Goal: Task Accomplishment & Management: Use online tool/utility

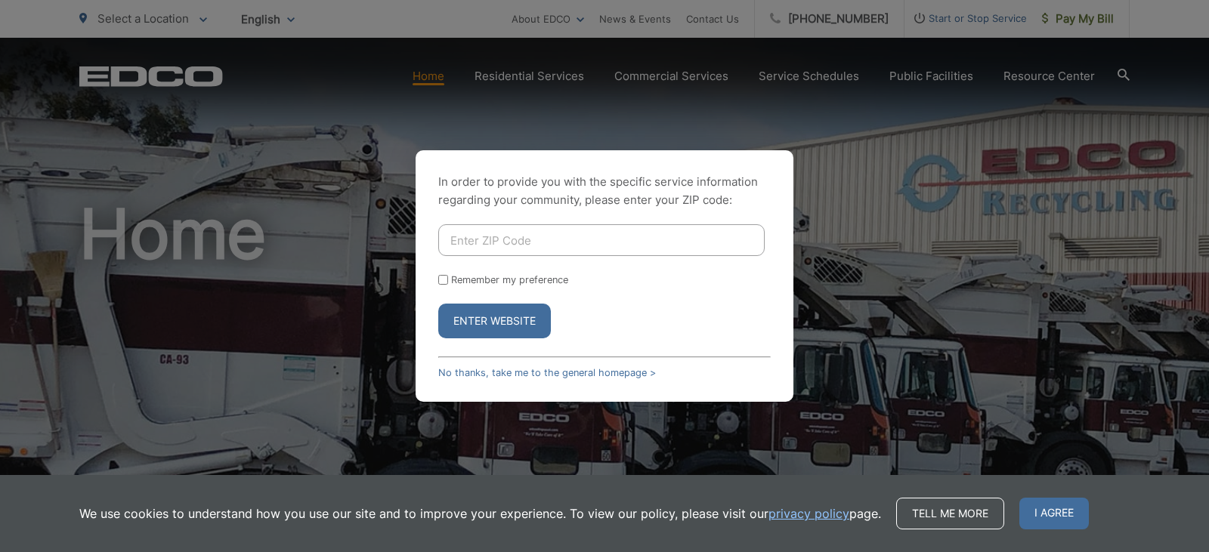
click at [487, 247] on input "Enter ZIP Code" at bounding box center [601, 240] width 326 height 32
type input "92118"
click at [487, 319] on button "Enter Website" at bounding box center [494, 321] width 113 height 35
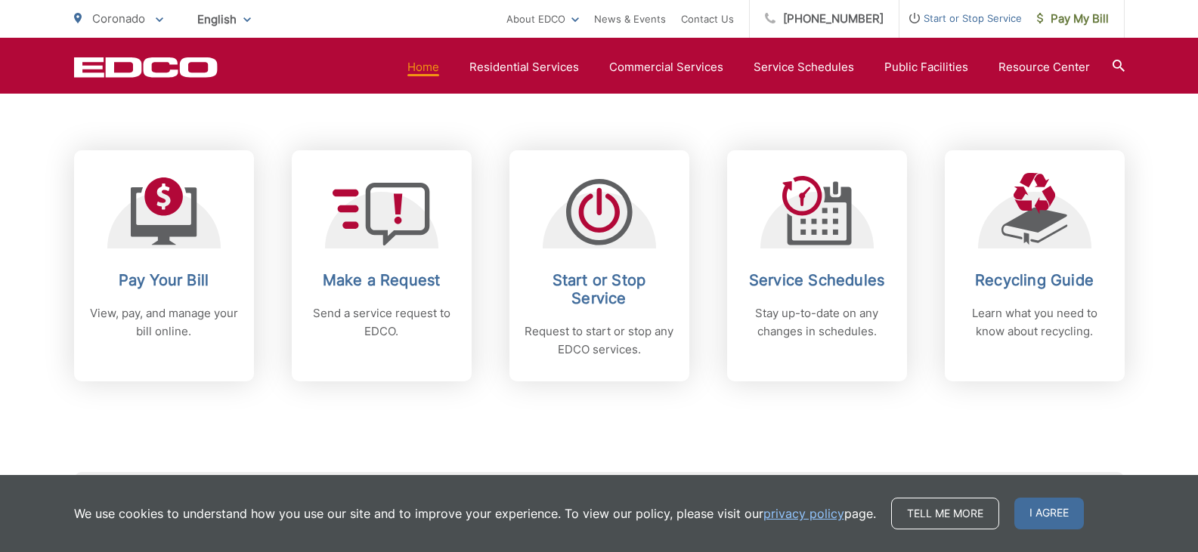
scroll to position [604, 0]
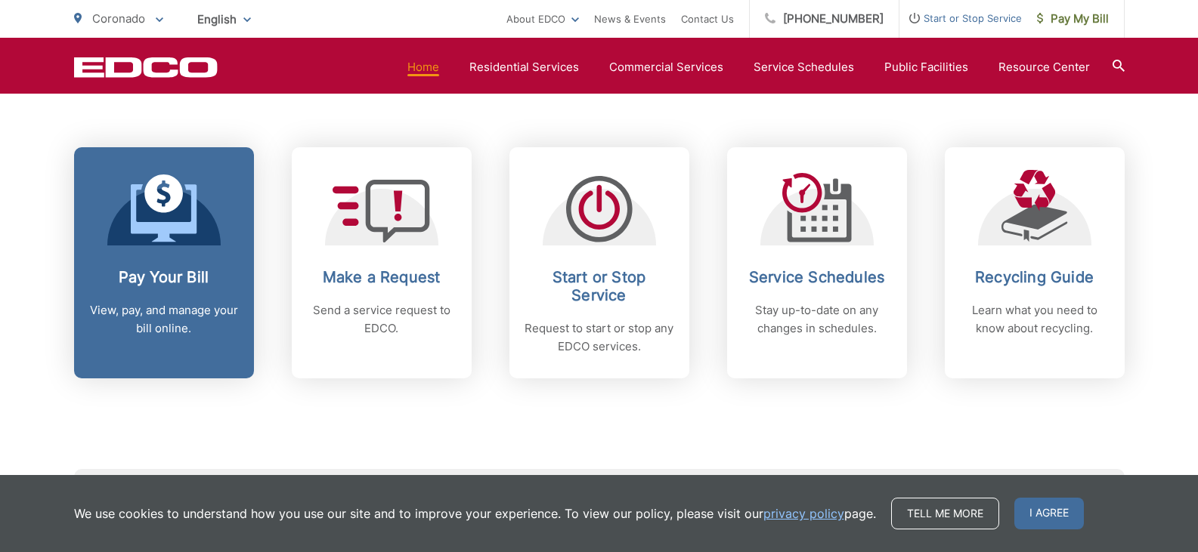
click at [169, 257] on link "Pay Your Bill View, pay, and manage your bill online." at bounding box center [164, 262] width 180 height 231
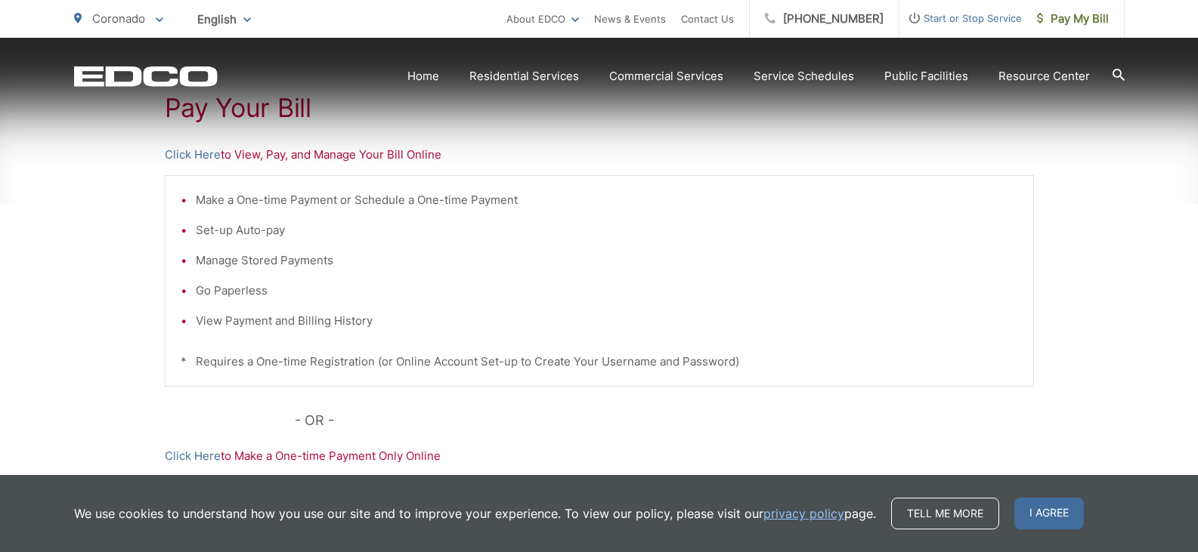
scroll to position [302, 0]
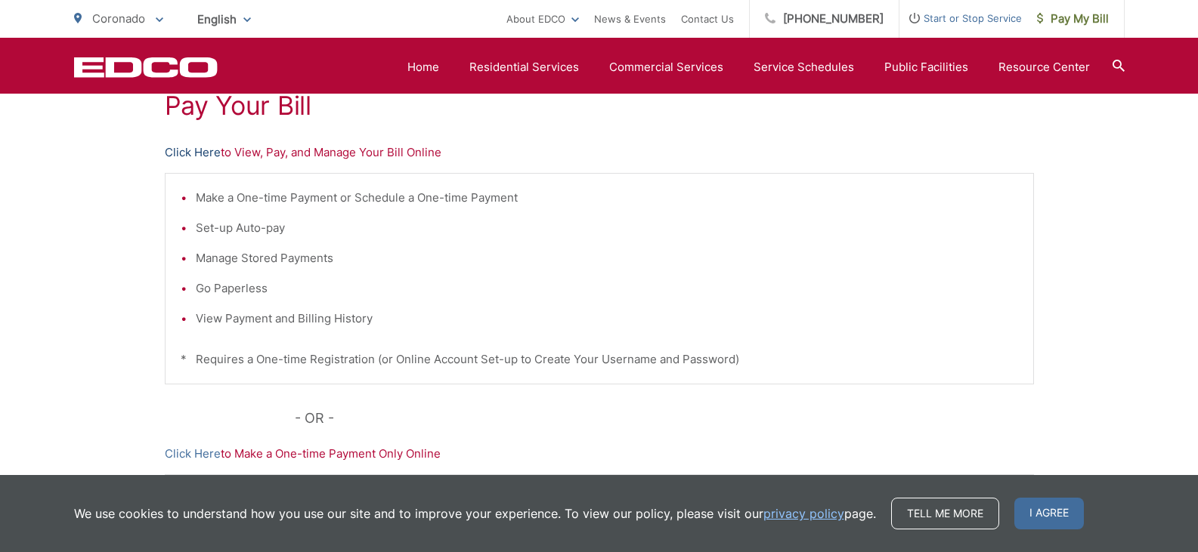
click at [196, 155] on link "Click Here" at bounding box center [193, 153] width 56 height 18
